Goal: Task Accomplishment & Management: Manage account settings

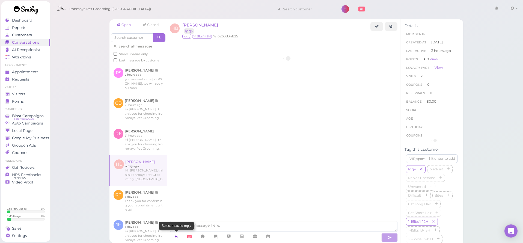
scroll to position [536, 0]
click at [175, 237] on icon at bounding box center [176, 236] width 4 height 5
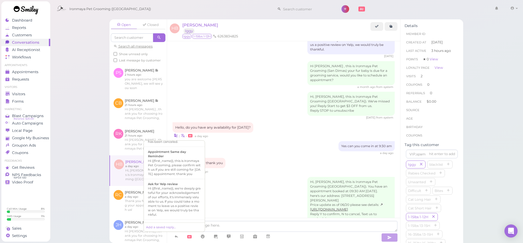
scroll to position [136, 0]
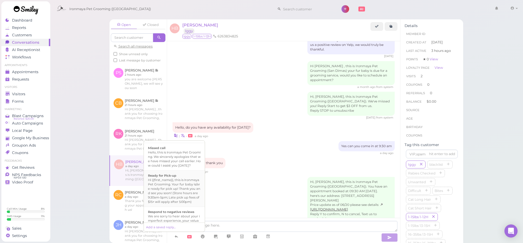
click at [187, 201] on div "Hi {{first_name}}, this is Ironmaya Pet Grooming. Your fur baby is/are ready fo…" at bounding box center [174, 191] width 53 height 26
type textarea "Hi {{first_name}}, this is Ironmaya Pet Grooming. Your fur baby is/are ready fo…"
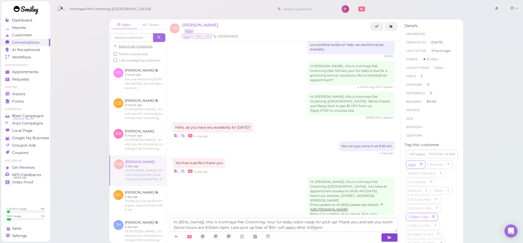
click at [397, 239] on button "button" at bounding box center [389, 237] width 16 height 9
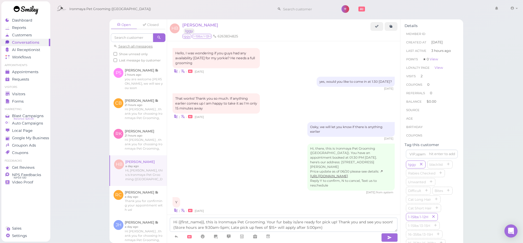
scroll to position [536, 0]
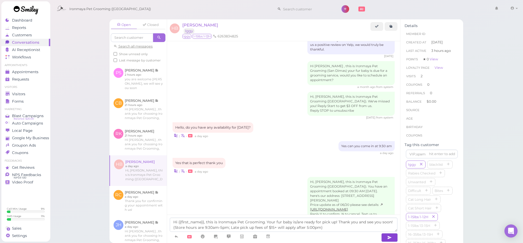
click at [389, 239] on icon "button" at bounding box center [389, 237] width 4 height 5
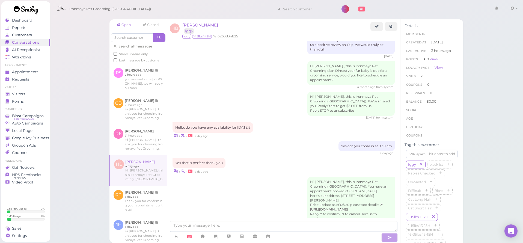
scroll to position [561, 0]
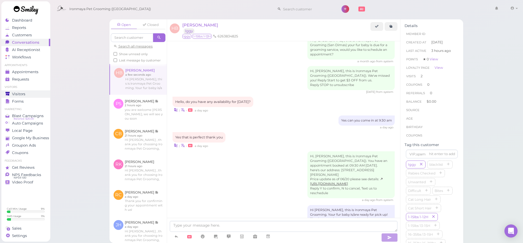
click at [23, 95] on span "Visitors" at bounding box center [18, 94] width 13 height 5
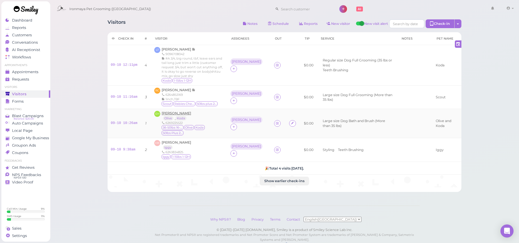
click at [181, 111] on span "Emily Hicks" at bounding box center [176, 113] width 29 height 4
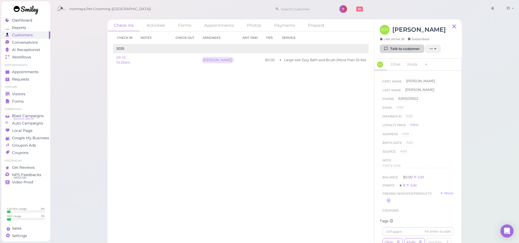
click at [399, 47] on link "Talk to customer" at bounding box center [402, 48] width 44 height 9
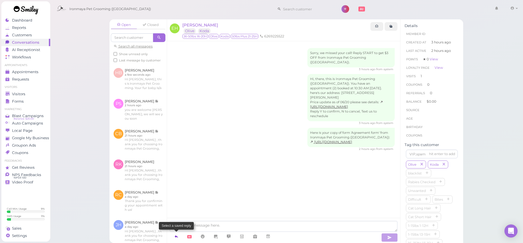
click at [175, 236] on icon at bounding box center [176, 236] width 4 height 5
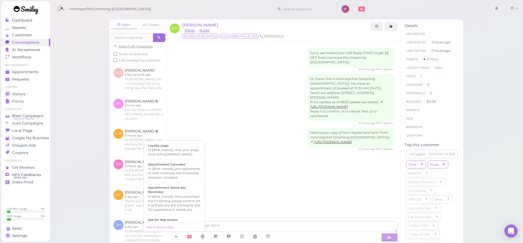
scroll to position [110, 0]
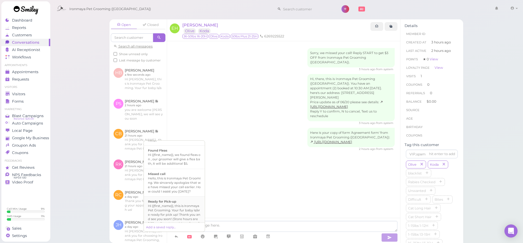
click at [176, 217] on div "Hi {{first_name}}, this is Ironmaya Pet Grooming. Your fur baby is/are ready fo…" at bounding box center [174, 217] width 53 height 26
type textarea "Hi {{first_name}}, this is Ironmaya Pet Grooming. Your fur baby is/are ready fo…"
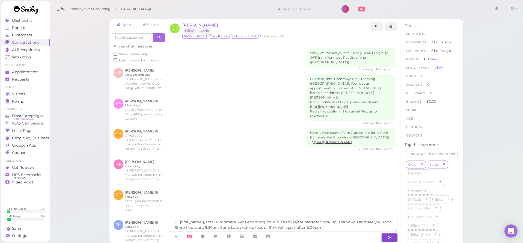
click at [394, 238] on button "button" at bounding box center [389, 237] width 16 height 9
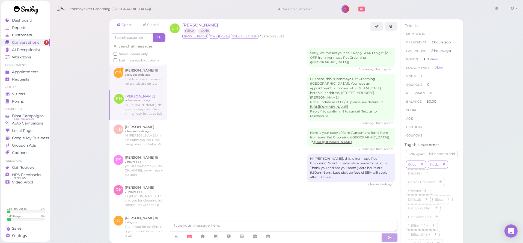
click at [127, 83] on link at bounding box center [137, 77] width 57 height 26
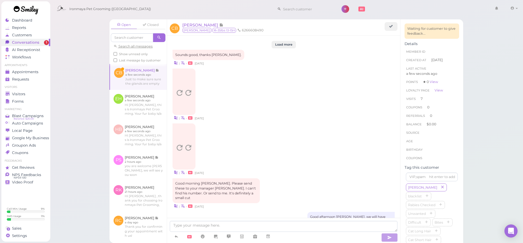
scroll to position [896, 0]
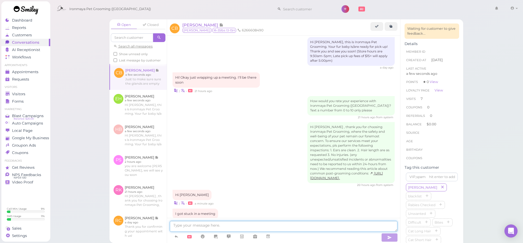
click at [207, 224] on textarea at bounding box center [284, 226] width 228 height 11
type textarea "yes, you can still bring Axel back now"
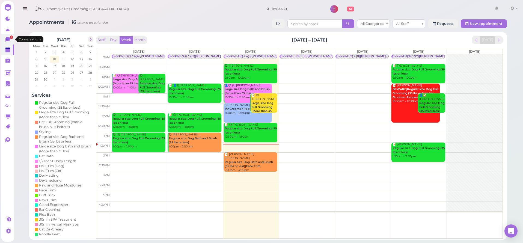
click at [2, 38] on link "1" at bounding box center [7, 39] width 13 height 10
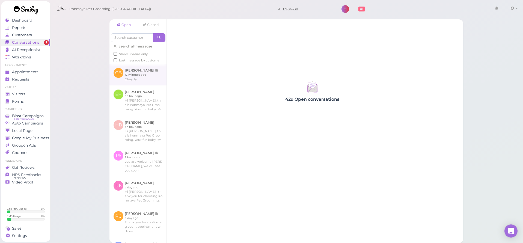
click at [141, 85] on link at bounding box center [137, 74] width 57 height 21
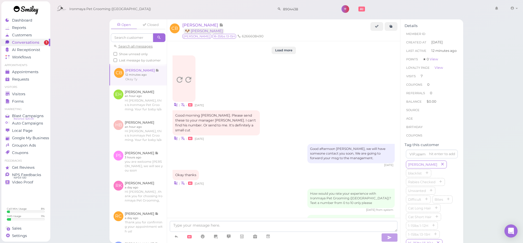
scroll to position [858, 0]
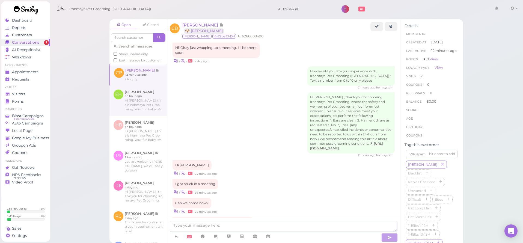
click at [149, 102] on link at bounding box center [137, 100] width 57 height 31
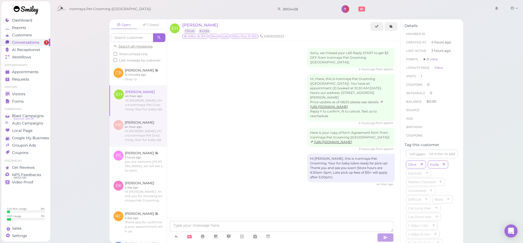
click at [145, 127] on link at bounding box center [137, 131] width 57 height 31
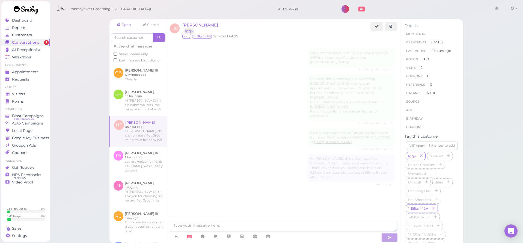
scroll to position [565, 0]
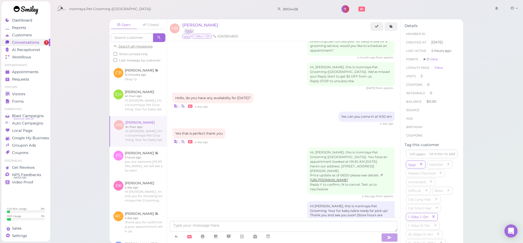
click at [21, 19] on link at bounding box center [25, 10] width 49 height 19
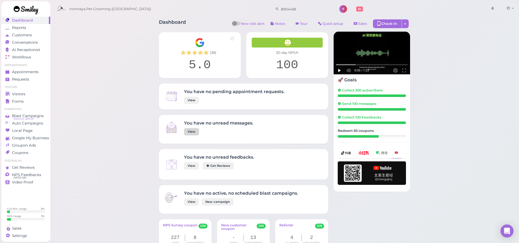
click at [191, 130] on link "View" at bounding box center [191, 131] width 15 height 7
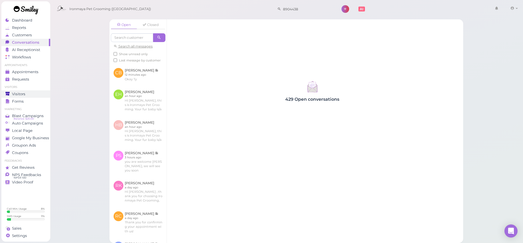
click at [19, 93] on span "Visitors" at bounding box center [18, 94] width 13 height 5
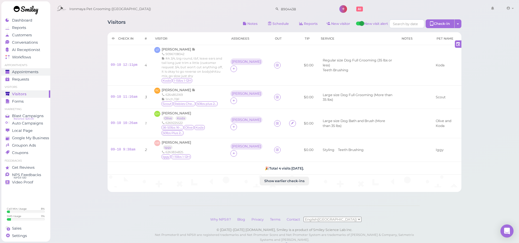
click at [31, 70] on span "Appointments" at bounding box center [25, 72] width 26 height 5
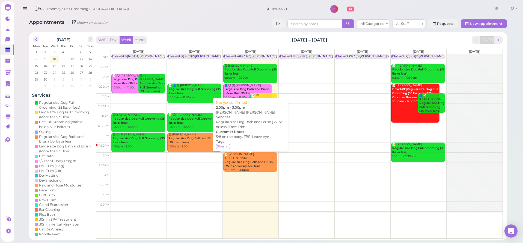
click at [261, 161] on div "📝 Maria Elena Ramos Ramos Regular size Dog Bath and Brush (35 lbs or less)|Face…" at bounding box center [250, 162] width 53 height 20
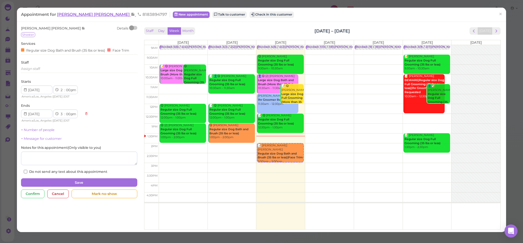
click at [76, 16] on span "Maria Elena Ramos Ramos" at bounding box center [94, 14] width 74 height 5
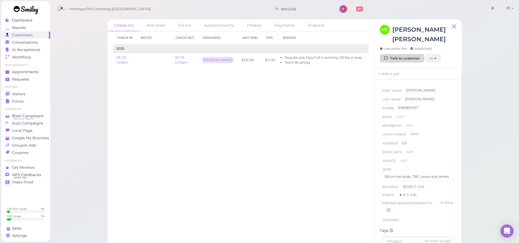
click at [390, 61] on link "Talk to customer" at bounding box center [402, 58] width 44 height 9
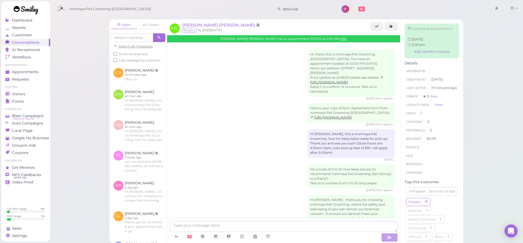
scroll to position [49, 0]
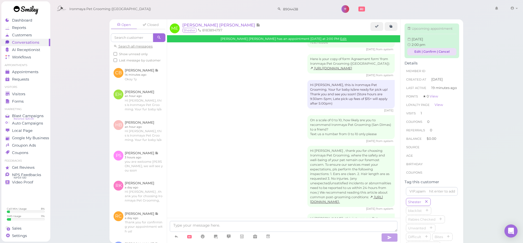
click at [441, 55] on link "Edit | Confirm | Cancel" at bounding box center [431, 51] width 49 height 7
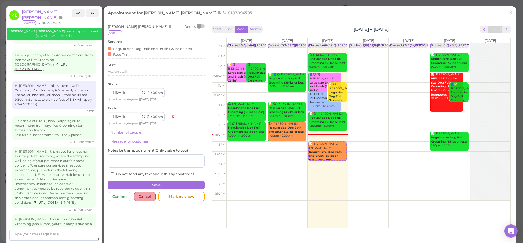
click at [145, 193] on div "Cancel" at bounding box center [145, 196] width 22 height 9
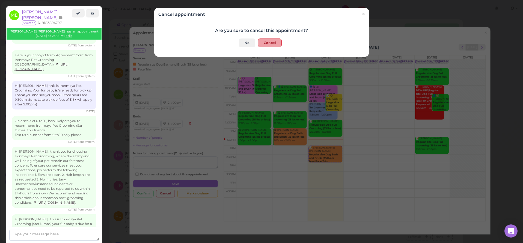
click at [270, 42] on button "Cancel" at bounding box center [270, 42] width 24 height 9
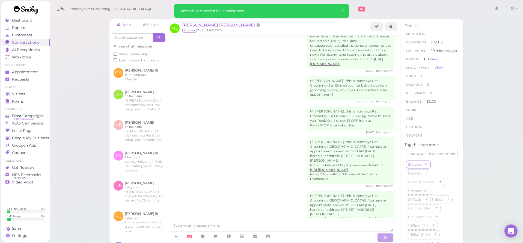
scroll to position [293, 0]
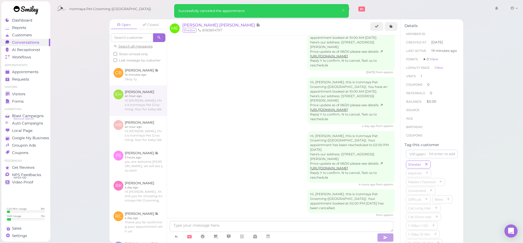
click at [150, 105] on link at bounding box center [137, 100] width 57 height 31
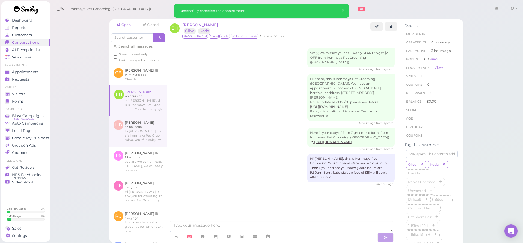
click at [146, 130] on link at bounding box center [137, 131] width 57 height 31
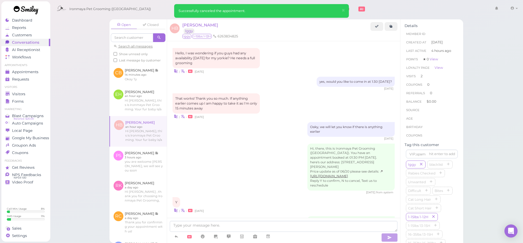
scroll to position [565, 0]
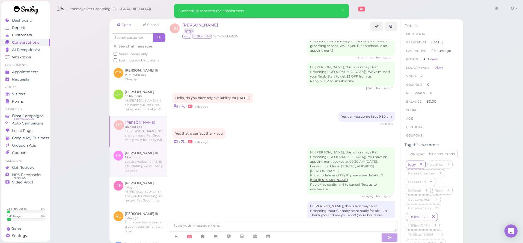
click at [148, 159] on link at bounding box center [137, 162] width 57 height 30
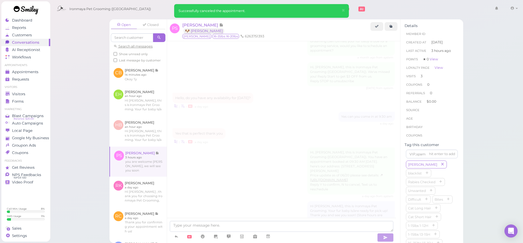
scroll to position [768, 0]
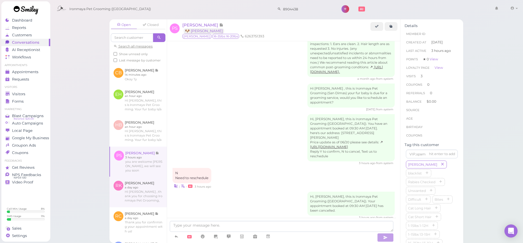
click at [152, 196] on link at bounding box center [137, 192] width 57 height 31
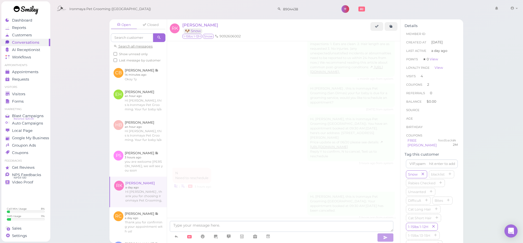
scroll to position [731, 0]
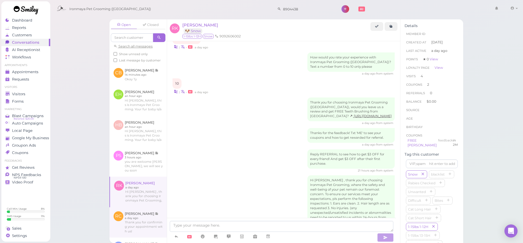
click at [147, 217] on link at bounding box center [137, 222] width 57 height 30
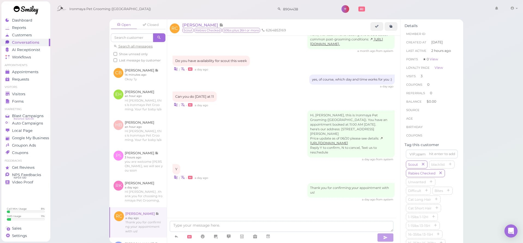
scroll to position [653, 0]
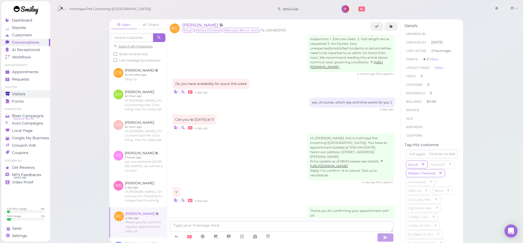
click at [22, 95] on span "Visitors" at bounding box center [18, 94] width 13 height 5
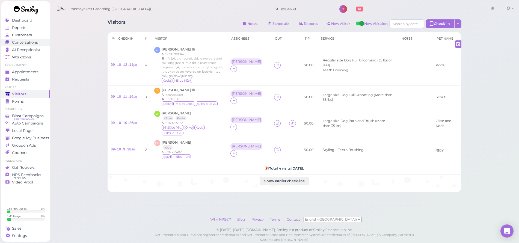
click at [25, 42] on span "Conversations" at bounding box center [25, 42] width 26 height 5
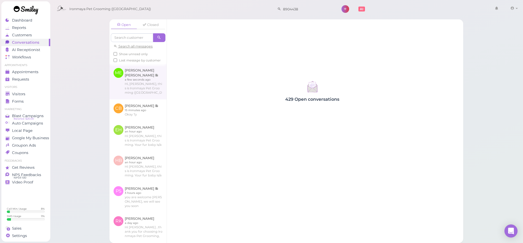
click at [146, 83] on link at bounding box center [137, 81] width 57 height 35
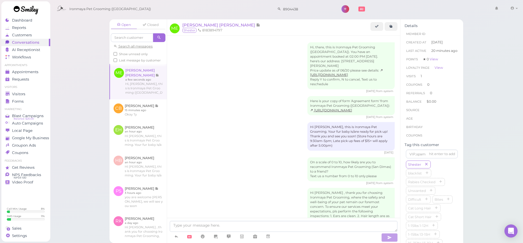
scroll to position [293, 0]
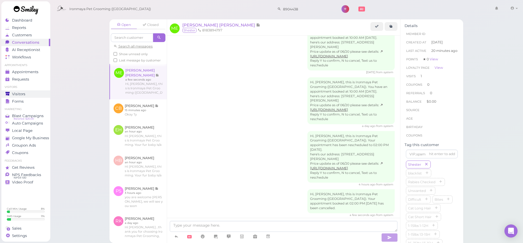
click at [24, 94] on span "Visitors" at bounding box center [18, 94] width 13 height 5
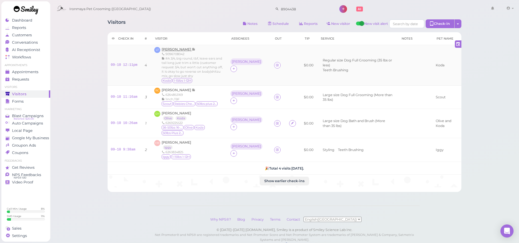
click at [174, 49] on span "Lisa Telles" at bounding box center [177, 49] width 30 height 4
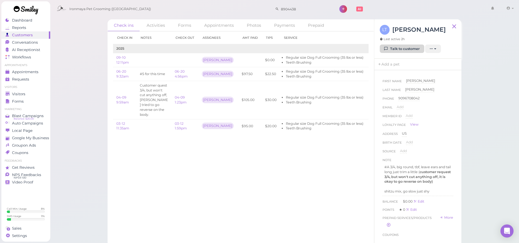
click at [405, 48] on link "Talk to customer" at bounding box center [402, 48] width 44 height 9
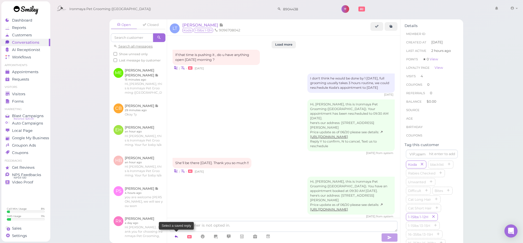
scroll to position [665, 0]
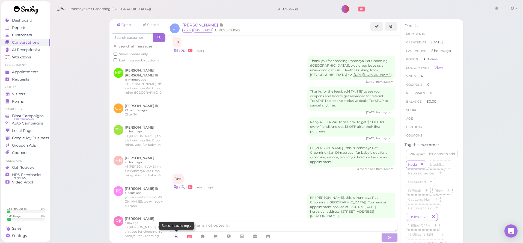
click at [176, 235] on icon at bounding box center [176, 236] width 4 height 5
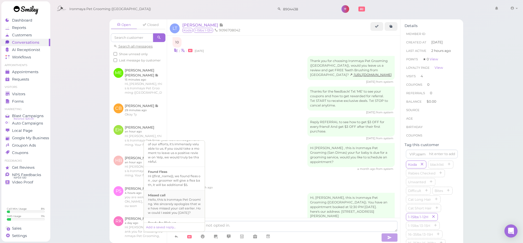
scroll to position [106, 0]
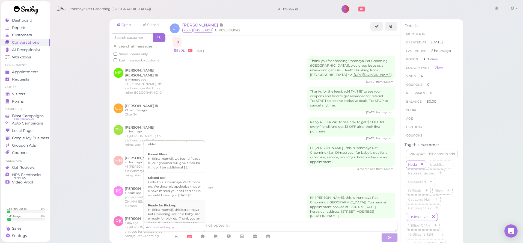
click at [183, 207] on div "Ready for Pick-up" at bounding box center [174, 205] width 53 height 4
type textarea "Hi {{first_name}}, this is Ironmaya Pet Grooming. Your fur baby is/are ready fo…"
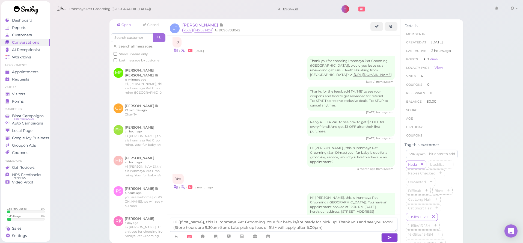
click at [391, 236] on icon "button" at bounding box center [389, 237] width 4 height 5
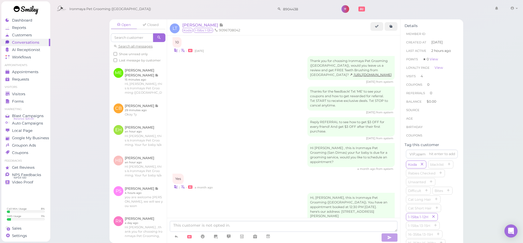
scroll to position [691, 0]
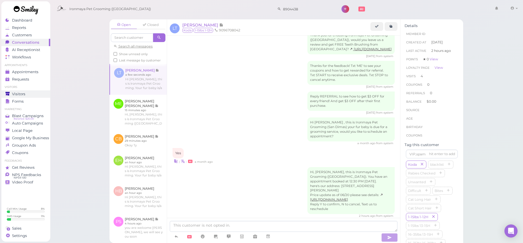
click at [24, 94] on span "Visitors" at bounding box center [18, 94] width 13 height 5
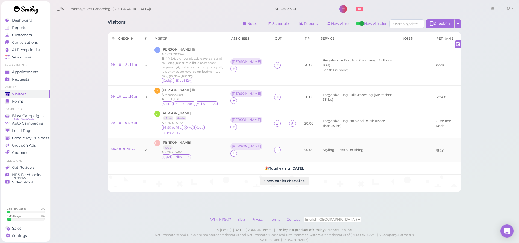
click at [178, 140] on span "[PERSON_NAME]" at bounding box center [176, 142] width 29 height 4
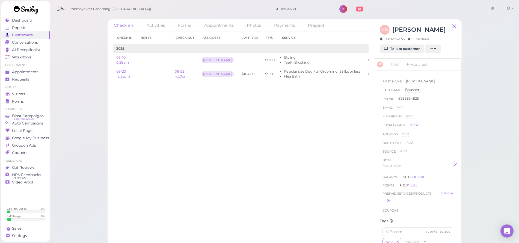
click at [391, 163] on span "Add a note" at bounding box center [391, 165] width 18 height 4
click at [392, 169] on div at bounding box center [418, 179] width 70 height 33
drag, startPoint x: 389, startPoint y: 166, endPoint x: 417, endPoint y: 193, distance: 38.8
click at [389, 166] on p "#7 on the body" at bounding box center [417, 167] width 67 height 5
click at [406, 167] on p "#7 (#4 reverce on the body" at bounding box center [417, 167] width 67 height 5
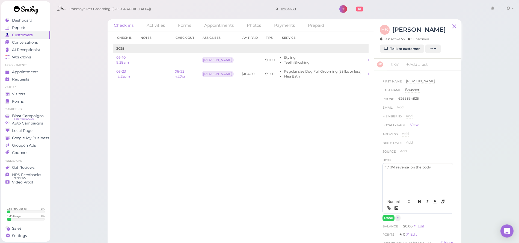
drag, startPoint x: 377, startPoint y: 180, endPoint x: 380, endPoint y: 180, distance: 3.0
click at [377, 180] on div "First Name Habib Habib Last Name Bousheri Bousheri Phone 6263834825 6263834825 …" at bounding box center [417, 158] width 87 height 176
click at [400, 179] on div "#7 (#4 reverse on the body" at bounding box center [418, 179] width 70 height 33
click at [408, 166] on p "#7 (#4 reverse on the body" at bounding box center [417, 167] width 67 height 5
click at [433, 167] on p "#7 (#4 reverse OK), leave leg not too long on the body" at bounding box center [417, 170] width 67 height 10
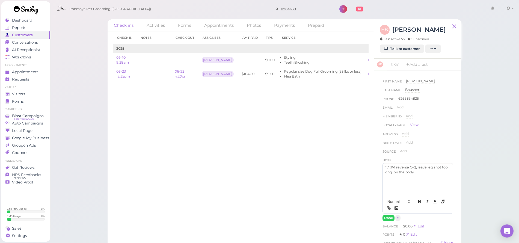
click at [432, 165] on p "#7 (#4 reverse OK), leave leg snot too long on the body" at bounding box center [417, 170] width 67 height 10
click at [435, 165] on p "#7 (#4 reverse OK), leave legs snot too long on the body" at bounding box center [417, 170] width 67 height 10
click at [406, 173] on p "#7 (#4 reverse OK), leave legs (but not too long on the body" at bounding box center [417, 170] width 67 height 10
click at [407, 171] on p "#7 (#4 reverse OK), leave legs (but not too long) on the body" at bounding box center [417, 170] width 67 height 10
drag, startPoint x: 408, startPoint y: 171, endPoint x: 429, endPoint y: 174, distance: 21.5
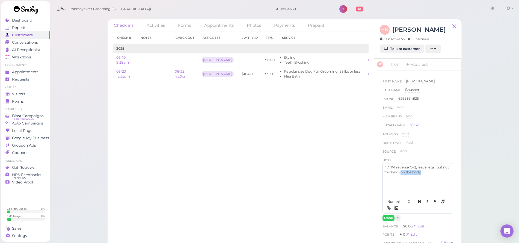
click at [429, 174] on div "#7 (#4 reverse OK), leave legs (but not too long) on the body" at bounding box center [418, 179] width 70 height 33
click at [389, 166] on p "#7 (#4 reverse OK), leave legs (but not too long)" at bounding box center [417, 170] width 67 height 10
click at [438, 174] on div "#7 on the body (#4 reverse OK), leave legs (but not too long)" at bounding box center [418, 179] width 70 height 33
click at [388, 216] on button "Done" at bounding box center [388, 218] width 12 height 6
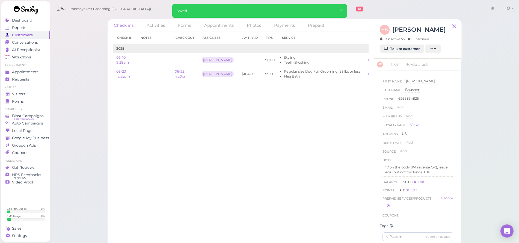
click at [340, 201] on div "Check in Notes Check out Assignees Amt Paid Tips Service 2025 09-10 9:38am Tiff…" at bounding box center [240, 136] width 266 height 211
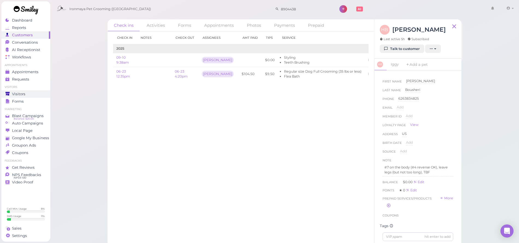
click at [25, 90] on link "Visitors" at bounding box center [25, 93] width 49 height 7
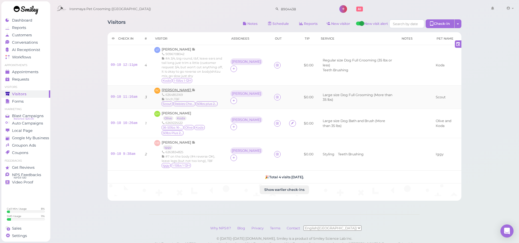
click at [169, 88] on span "[PERSON_NAME]" at bounding box center [177, 90] width 30 height 4
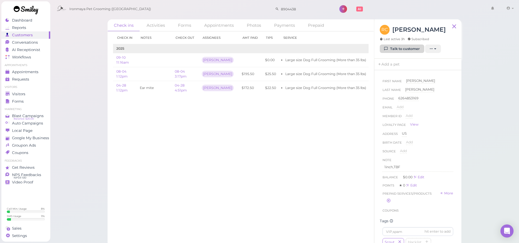
click at [390, 50] on link "Talk to customer" at bounding box center [402, 48] width 44 height 9
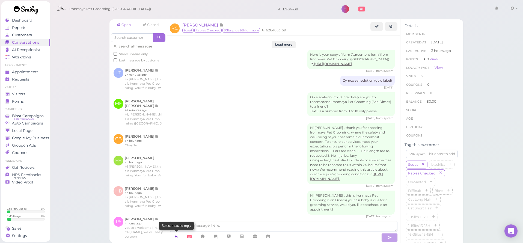
scroll to position [653, 0]
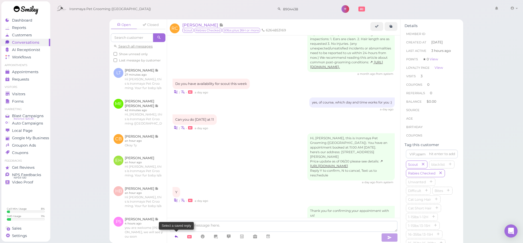
click at [176, 237] on icon at bounding box center [176, 236] width 4 height 5
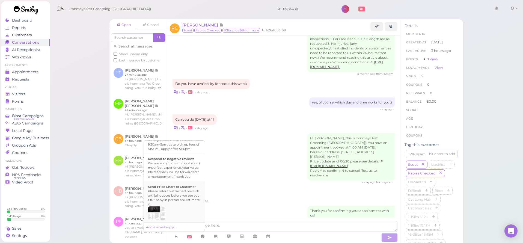
scroll to position [178, 0]
click at [172, 162] on div "Hi {{first_name}}, this is Ironmaya Pet Grooming. Your fur baby is/are ready fo…" at bounding box center [174, 149] width 53 height 26
type textarea "Hi {{first_name}}, this is Ironmaya Pet Grooming. Your fur baby is/are ready fo…"
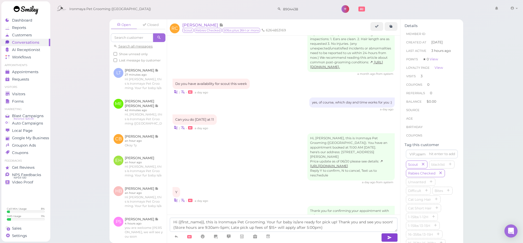
click at [389, 238] on icon "button" at bounding box center [389, 237] width 4 height 5
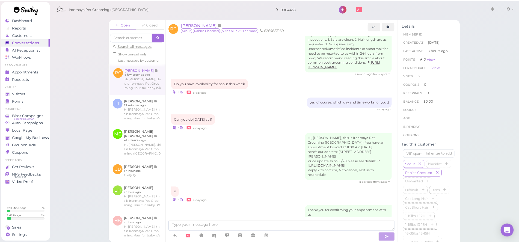
scroll to position [679, 0]
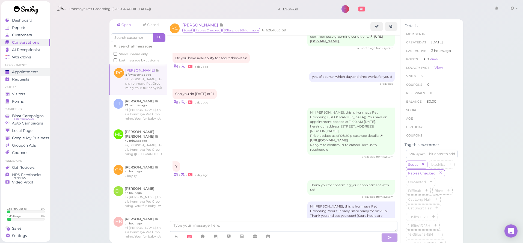
click at [27, 71] on span "Appointments" at bounding box center [25, 72] width 26 height 5
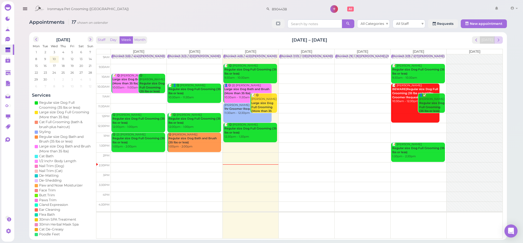
click at [499, 40] on span "next" at bounding box center [498, 39] width 5 height 5
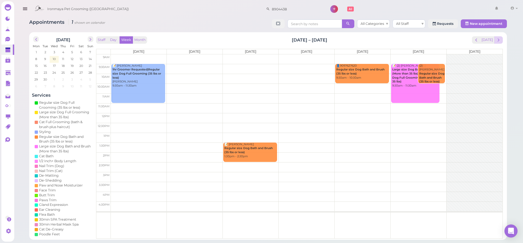
click at [499, 39] on span "next" at bounding box center [498, 39] width 5 height 5
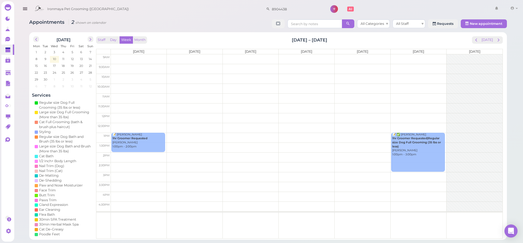
click at [409, 66] on td at bounding box center [307, 69] width 392 height 10
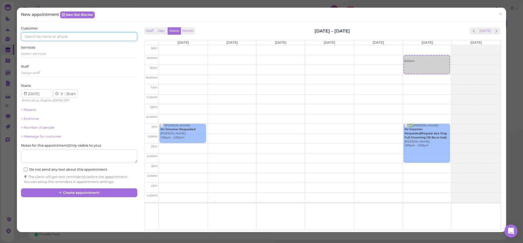
click at [81, 35] on input at bounding box center [79, 36] width 116 height 9
type input "3234818837"
click at [63, 47] on small "3234818837" at bounding box center [65, 46] width 18 height 4
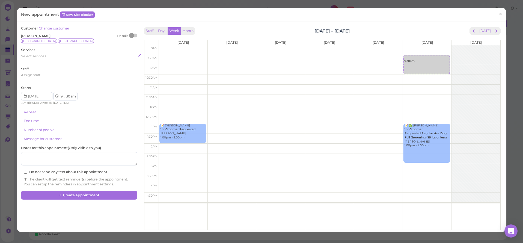
click at [45, 56] on span "Select services" at bounding box center [33, 56] width 25 height 4
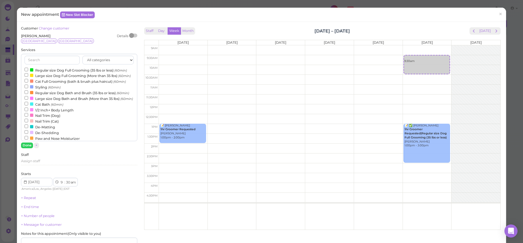
click at [39, 69] on label "Regular size Dog Full Grooming (35 lbs or less) (60min)" at bounding box center [76, 70] width 102 height 6
click at [28, 69] on input "Regular size Dog Full Grooming (35 lbs or less) (60min)" at bounding box center [27, 70] width 4 height 4
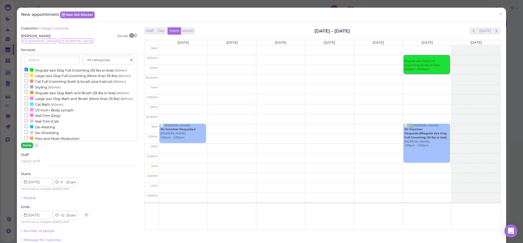
click at [24, 145] on button "Done" at bounding box center [27, 145] width 12 height 6
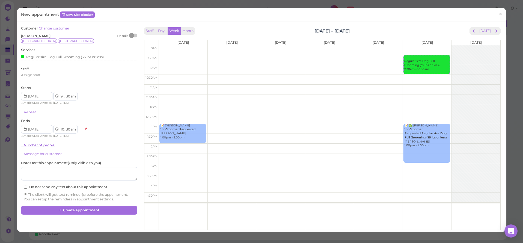
click at [30, 143] on link "+ Number of people" at bounding box center [38, 145] width 34 height 4
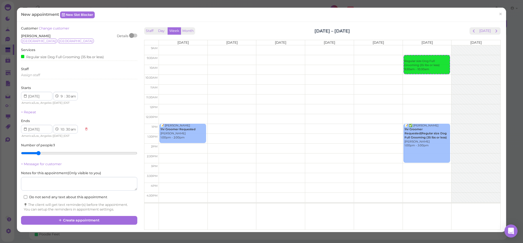
type input "2"
click at [35, 152] on input "range" at bounding box center [79, 153] width 116 height 9
click at [76, 219] on button "Create appointment" at bounding box center [79, 220] width 116 height 9
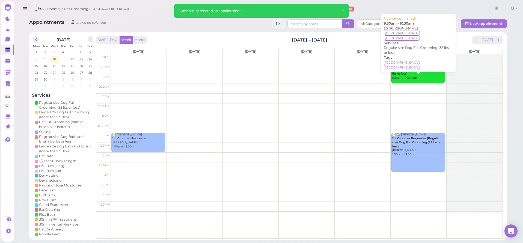
click at [408, 75] on div "(2) Rudy Morales Regular size Dog Full Grooming (35 lbs or less) 9:30am - 10:30…" at bounding box center [418, 72] width 53 height 16
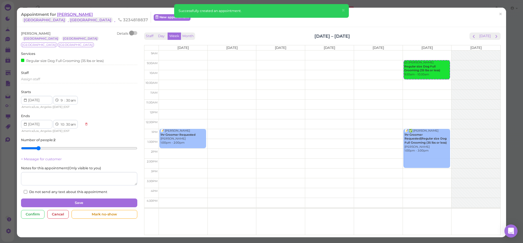
click at [64, 16] on span "Rudy Morales" at bounding box center [75, 14] width 36 height 5
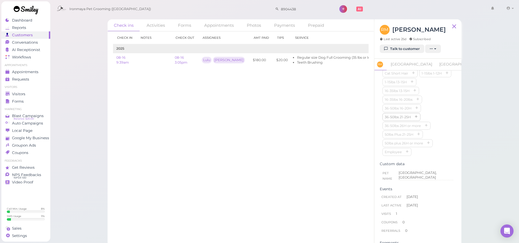
scroll to position [163, 0]
click at [398, 65] on link "Brooklyn" at bounding box center [411, 64] width 48 height 11
click at [436, 68] on link "London" at bounding box center [460, 64] width 48 height 11
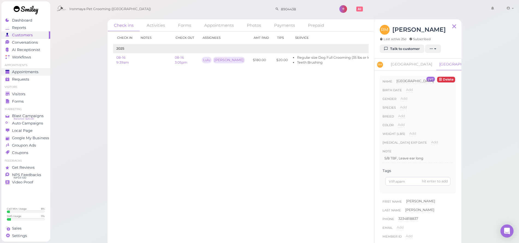
click at [31, 71] on span "Appointments" at bounding box center [25, 72] width 26 height 5
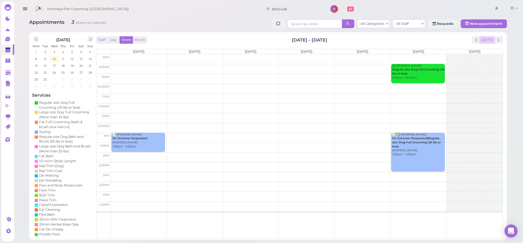
click at [486, 40] on button "Today" at bounding box center [487, 39] width 15 height 7
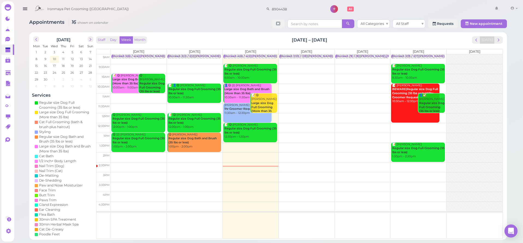
click at [424, 134] on td at bounding box center [307, 138] width 392 height 10
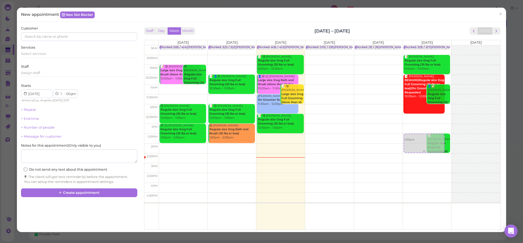
drag, startPoint x: 412, startPoint y: 133, endPoint x: 414, endPoint y: 145, distance: 11.9
click at [414, 45] on div "1:00pm Blocked: 3(9) / 3(7)Isaac,Lulu,Ida • appointment 📝 Laura Hendro Regular …" at bounding box center [427, 45] width 49 height 0
select select "30"
click at [77, 37] on input at bounding box center [79, 36] width 116 height 9
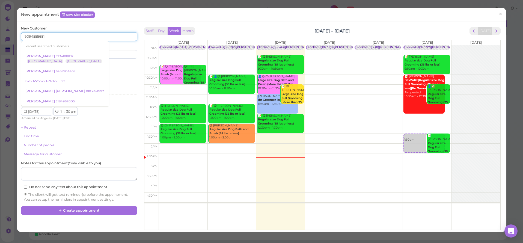
click at [54, 38] on input "9094555681" at bounding box center [79, 36] width 116 height 9
type input "9094555681"
click at [116, 69] on div "Select services" at bounding box center [79, 71] width 116 height 5
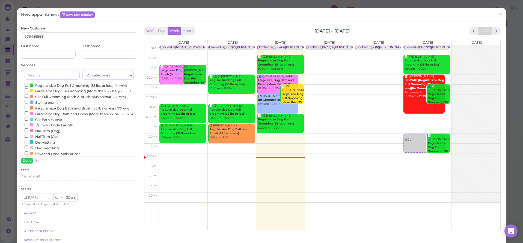
click at [47, 117] on label "Large size Dog Bath and Brush (More than 35 lbs) (60min)" at bounding box center [79, 114] width 108 height 6
click at [28, 115] on input "Large size Dog Bath and Brush (More than 35 lbs) (60min)" at bounding box center [27, 113] width 4 height 4
click at [24, 161] on button "Done" at bounding box center [27, 161] width 12 height 6
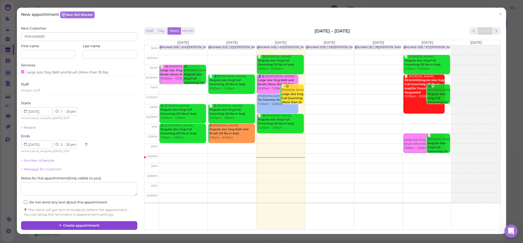
click at [80, 223] on button "Create appointment" at bounding box center [79, 225] width 116 height 9
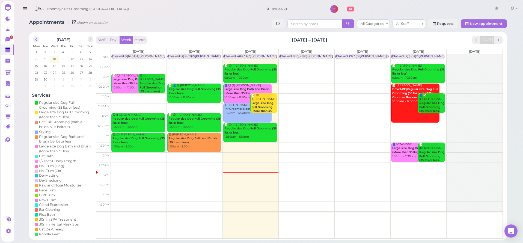
click at [11, 42] on link "1" at bounding box center [7, 39] width 13 height 10
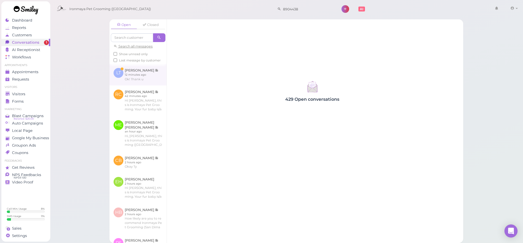
click at [140, 81] on link at bounding box center [137, 74] width 57 height 21
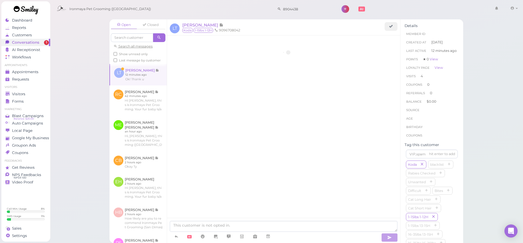
scroll to position [665, 0]
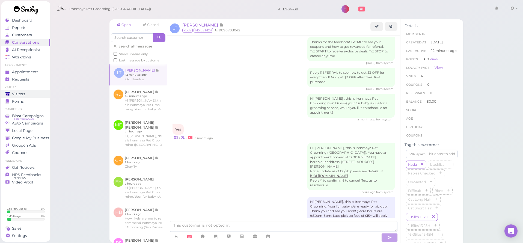
click at [14, 92] on span "Visitors" at bounding box center [18, 94] width 13 height 5
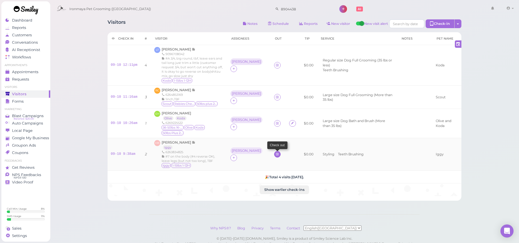
click at [274, 151] on link at bounding box center [277, 154] width 7 height 7
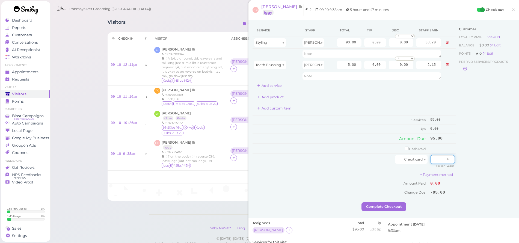
drag, startPoint x: 438, startPoint y: 157, endPoint x: 453, endPoint y: 159, distance: 15.5
click at [453, 159] on div "Service Staff Total Tip Disc Staff earn Styling Tiffany 90.00 0.00 0.00 0 10% o…" at bounding box center [383, 113] width 262 height 178
drag, startPoint x: 366, startPoint y: 42, endPoint x: 408, endPoint y: 47, distance: 42.9
click at [408, 47] on tr "Styling Tiffany 90.00 0.00 0.00 0 10% off 15% off 20% off 25% off 30% off 50% o…" at bounding box center [354, 43] width 204 height 12
type input "9.5"
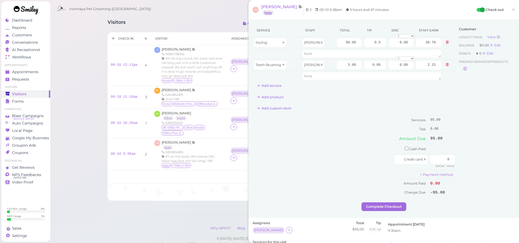
click at [497, 104] on div "Customer Loyalty page View Balance $0.00 Edit Points ★ 0 Edit Prepaid services/…" at bounding box center [485, 113] width 59 height 178
drag, startPoint x: 440, startPoint y: 156, endPoint x: 462, endPoint y: 161, distance: 22.7
click at [462, 161] on div "Service Staff Total Tip Disc Staff earn Styling Tiffany 90.00 9.5 0.00 0 10% of…" at bounding box center [383, 113] width 262 height 178
type input "104.5"
click at [474, 159] on div "Customer Loyalty page View Balance $0.00 Edit Points ★ 0 Edit Prepaid services/…" at bounding box center [485, 113] width 59 height 178
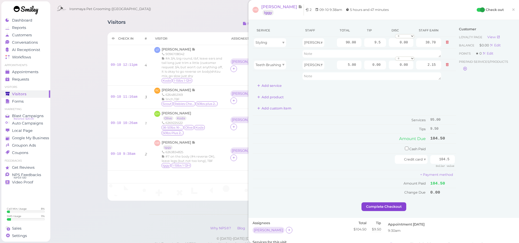
click at [377, 202] on button "Complete Checkout" at bounding box center [383, 206] width 45 height 9
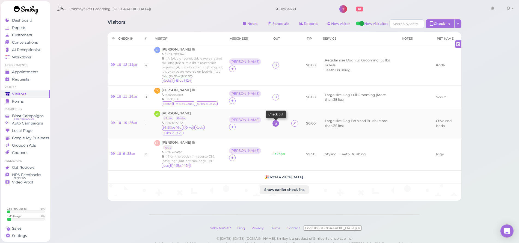
click at [274, 121] on icon at bounding box center [276, 123] width 4 height 4
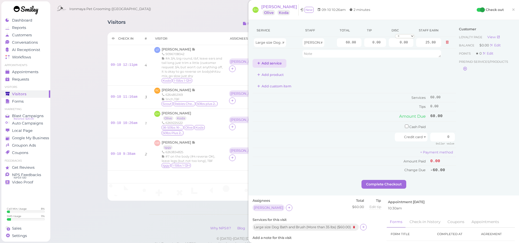
click at [273, 63] on button "Add service" at bounding box center [269, 63] width 34 height 9
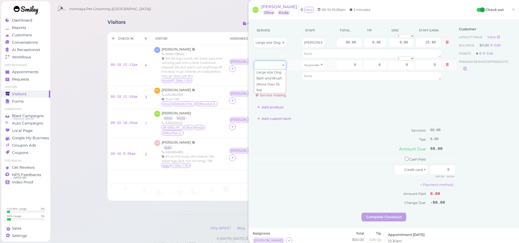
click at [271, 66] on div at bounding box center [270, 65] width 32 height 9
drag, startPoint x: 271, startPoint y: 78, endPoint x: 342, endPoint y: 40, distance: 80.4
type input "60.00"
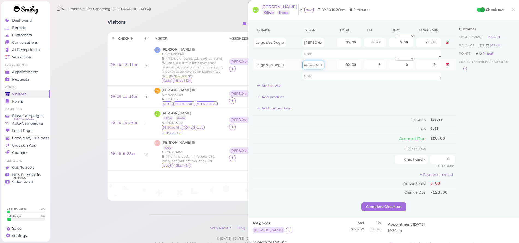
click at [312, 66] on icon "No provider" at bounding box center [311, 65] width 15 height 3
click at [313, 81] on div "No provider Tiffany 2 results" at bounding box center [311, 75] width 22 height 12
type input "25.80"
drag, startPoint x: 340, startPoint y: 64, endPoint x: 378, endPoint y: 70, distance: 38.2
click at [378, 70] on tbody "Large size Dog Bath and Brush (More than 35 lbs) Tiffany 60.00 0.00 0.00 0 10% …" at bounding box center [354, 59] width 204 height 44
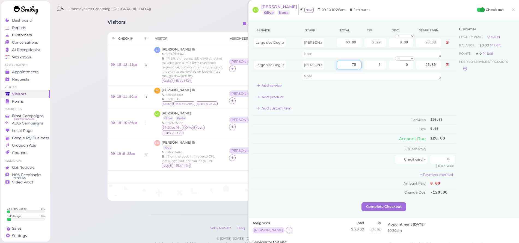
type input "75"
type input "32.25"
click at [365, 103] on div "Service Staff Total Tip Disc Staff earn Large size Dog Bath and Brush (More tha…" at bounding box center [354, 110] width 204 height 173
drag, startPoint x: 362, startPoint y: 41, endPoint x: 387, endPoint y: 47, distance: 25.2
click at [387, 47] on tr "Large size Dog Bath and Brush (More than 35 lbs) Tiffany 60.00 0.00 0.00 0 10% …" at bounding box center [354, 43] width 204 height 12
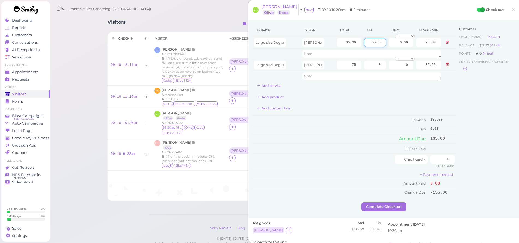
type input "20.5"
click at [393, 103] on div "Service Staff Total Tip Disc Staff earn Large size Dog Bath and Brush (More tha…" at bounding box center [354, 110] width 204 height 173
drag, startPoint x: 434, startPoint y: 158, endPoint x: 471, endPoint y: 165, distance: 37.3
click at [471, 165] on div "Service Staff Total Tip Disc Staff earn Large size Dog Bath and Brush (More tha…" at bounding box center [383, 113] width 262 height 178
type input "155.5"
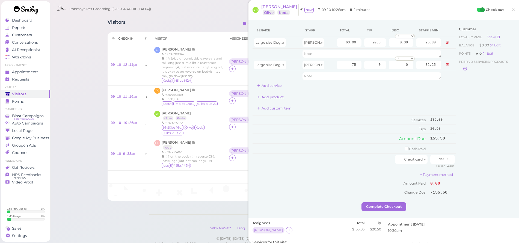
click at [497, 149] on div "Customer Loyalty page View Balance $0.00 Edit Points ★ 0 Edit Prepaid services/…" at bounding box center [485, 113] width 59 height 178
click at [387, 202] on button "Complete Checkout" at bounding box center [383, 206] width 45 height 9
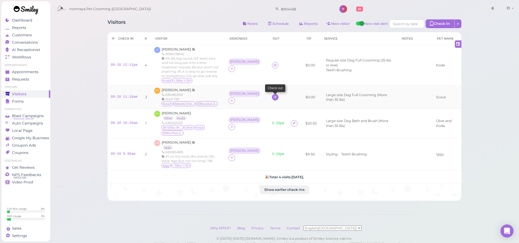
click at [273, 95] on icon at bounding box center [275, 97] width 4 height 4
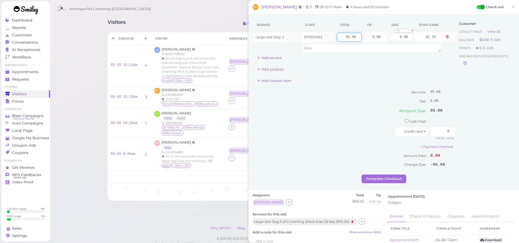
drag, startPoint x: 339, startPoint y: 36, endPoint x: 384, endPoint y: 37, distance: 44.5
click at [384, 37] on tr "Large size Dog Full Grooming (More than 35 lbs) Isaac 95.00 0.00 0.00 0 10% off…" at bounding box center [354, 37] width 204 height 12
type input "170"
type input "76.50"
click at [377, 85] on div "Service Staff Total Tip Disc Staff earn Large size Dog Full Grooming (More than…" at bounding box center [354, 94] width 204 height 150
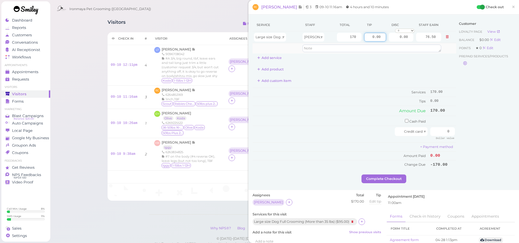
drag, startPoint x: 365, startPoint y: 36, endPoint x: 435, endPoint y: 46, distance: 70.5
click at [435, 46] on tbody "Large size Dog Full Grooming (More than 35 lbs) Isaac 170 0.00 0.00 0 10% off 1…" at bounding box center [354, 42] width 204 height 22
type input "25.5"
click at [428, 65] on div "Add product" at bounding box center [354, 69] width 204 height 9
drag, startPoint x: 435, startPoint y: 130, endPoint x: 474, endPoint y: 138, distance: 40.6
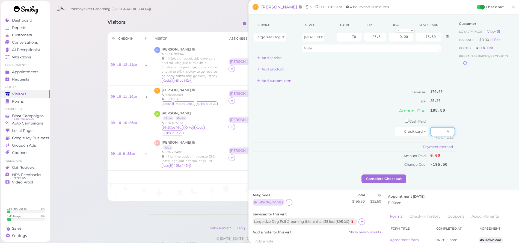
click at [474, 138] on div "Service Staff Total Tip Disc Staff earn Large size Dog Full Grooming (More than…" at bounding box center [383, 97] width 262 height 156
type input "195.5"
click at [479, 133] on div "Customer Loyalty page View Balance $0.00 Edit Points ★ 0 Edit Prepaid services/…" at bounding box center [485, 97] width 59 height 156
click at [398, 174] on button "Complete Checkout" at bounding box center [383, 178] width 45 height 9
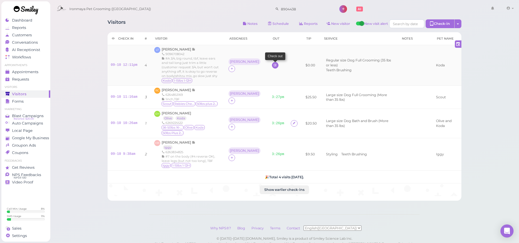
click at [273, 65] on icon at bounding box center [275, 65] width 4 height 4
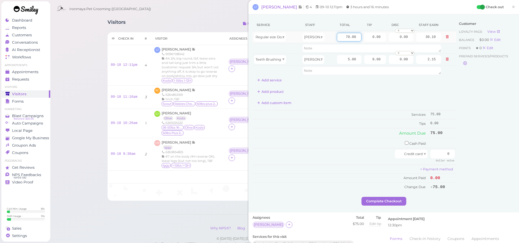
drag, startPoint x: 340, startPoint y: 38, endPoint x: 354, endPoint y: 39, distance: 13.9
click at [354, 39] on input "70.00" at bounding box center [349, 37] width 25 height 9
click at [508, 8] on link "×" at bounding box center [513, 7] width 10 height 13
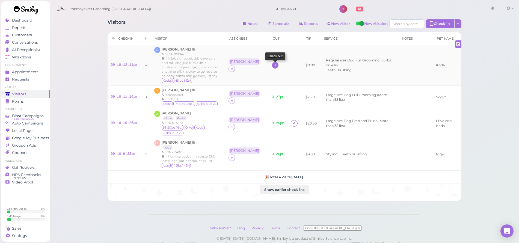
click at [272, 62] on link at bounding box center [275, 65] width 7 height 7
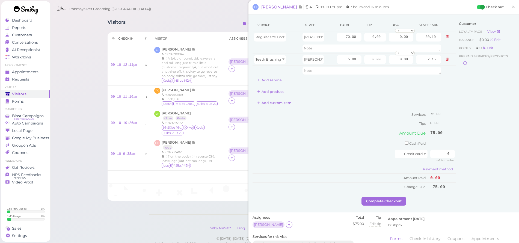
click at [350, 77] on div "Service Staff Total Tip Disc Staff earn Regular size Dog Full Grooming (35 lbs …" at bounding box center [354, 52] width 204 height 66
drag, startPoint x: 347, startPoint y: 60, endPoint x: 374, endPoint y: 58, distance: 27.1
click at [374, 58] on tr "Teeth Brushing Tiffany 5.00 0.00 0.00 0 10% off 15% off 20% off 25% off 30% off…" at bounding box center [354, 59] width 204 height 12
drag, startPoint x: 365, startPoint y: 36, endPoint x: 391, endPoint y: 39, distance: 25.9
click at [391, 39] on tr "Regular size Dog Full Grooming (35 lbs or less) Tiffany 70.00 0.00 0.00 0 10% o…" at bounding box center [354, 37] width 204 height 12
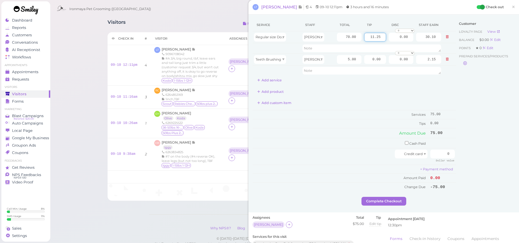
type input "11.25"
click at [378, 102] on div "Add custom item" at bounding box center [354, 102] width 204 height 9
click at [376, 89] on div "Add product" at bounding box center [354, 91] width 204 height 9
drag, startPoint x: 440, startPoint y: 148, endPoint x: 461, endPoint y: 152, distance: 21.9
click at [461, 152] on div "Service Staff Total Tip Disc Staff earn Regular size Dog Full Grooming (35 lbs …" at bounding box center [383, 108] width 262 height 178
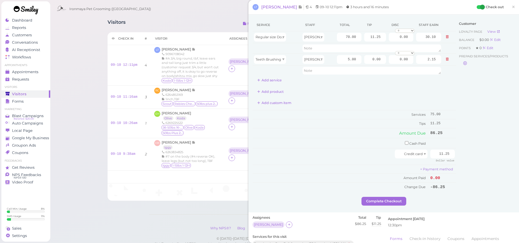
click at [468, 140] on div "Customer Loyalty page View Balance $0.00 Edit Points ★ 0 Edit Prepaid services/…" at bounding box center [485, 108] width 59 height 178
drag, startPoint x: 434, startPoint y: 151, endPoint x: 491, endPoint y: 153, distance: 57.1
click at [491, 153] on div "Service Staff Total Tip Disc Staff earn Regular size Dog Full Grooming (35 lbs …" at bounding box center [383, 108] width 262 height 178
type input "86.25"
click at [509, 149] on div "Customer Loyalty page View Balance $0.00 Edit Points ★ 0 Edit Prepaid services/…" at bounding box center [485, 108] width 59 height 178
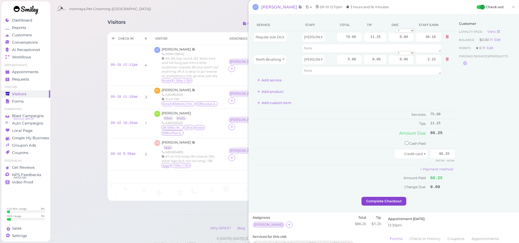
click at [378, 201] on button "Complete Checkout" at bounding box center [383, 201] width 45 height 9
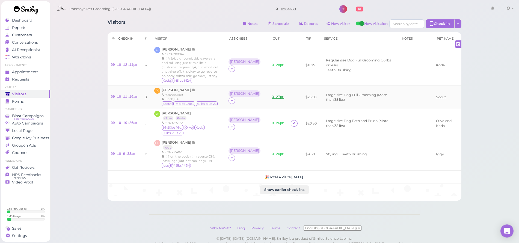
click at [272, 95] on link "3:27pm" at bounding box center [278, 97] width 12 height 4
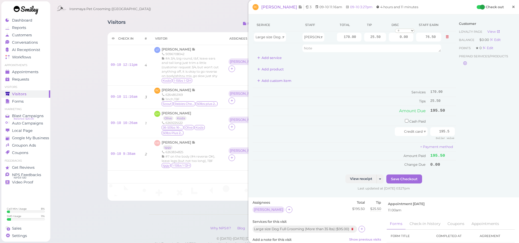
click at [511, 9] on span "×" at bounding box center [513, 7] width 4 height 8
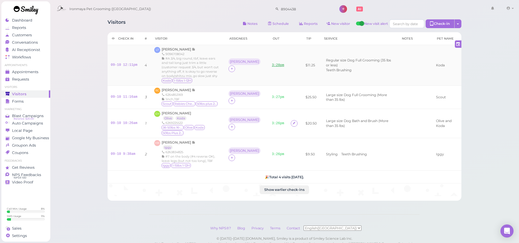
click at [272, 64] on link "3:28pm" at bounding box center [278, 65] width 12 height 4
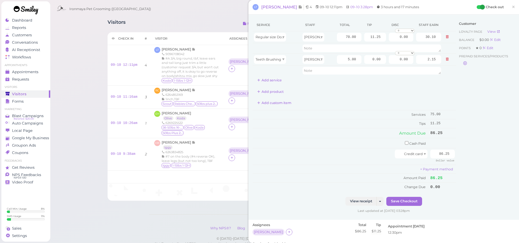
click at [511, 6] on span "×" at bounding box center [513, 7] width 4 height 8
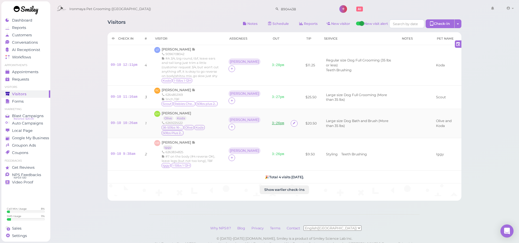
click at [272, 121] on link "3:26pm" at bounding box center [278, 123] width 12 height 4
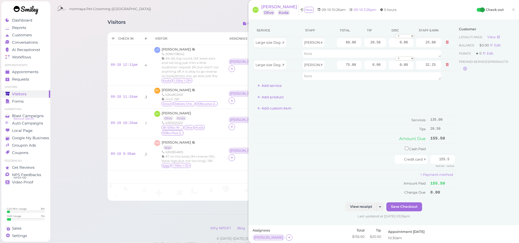
drag, startPoint x: 508, startPoint y: 10, endPoint x: 429, endPoint y: 13, distance: 79.7
click at [511, 10] on span "×" at bounding box center [513, 10] width 4 height 8
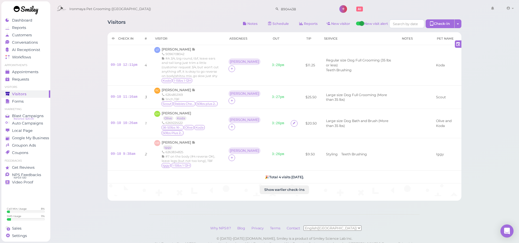
click at [35, 71] on span "Appointments" at bounding box center [25, 72] width 26 height 5
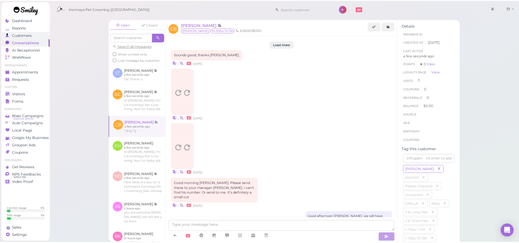
scroll to position [931, 0]
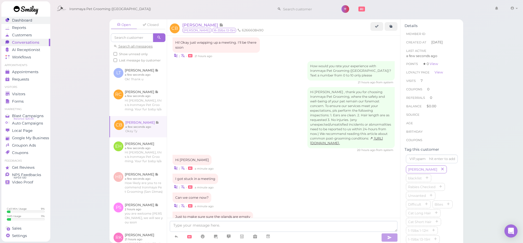
click at [23, 22] on span "Dashboard" at bounding box center [22, 20] width 20 height 5
